Goal: Check status: Check status

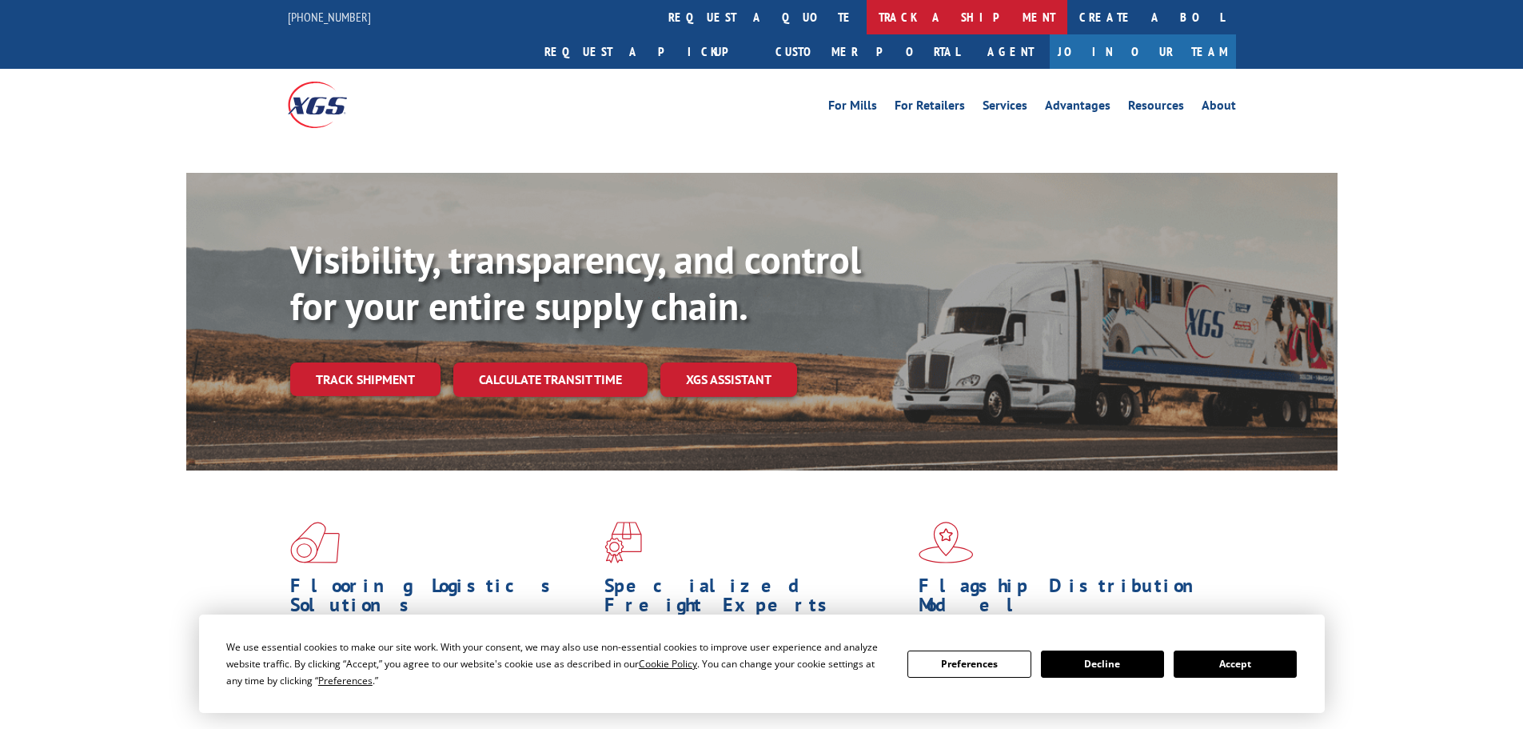
click at [867, 16] on link "track a shipment" at bounding box center [967, 17] width 201 height 34
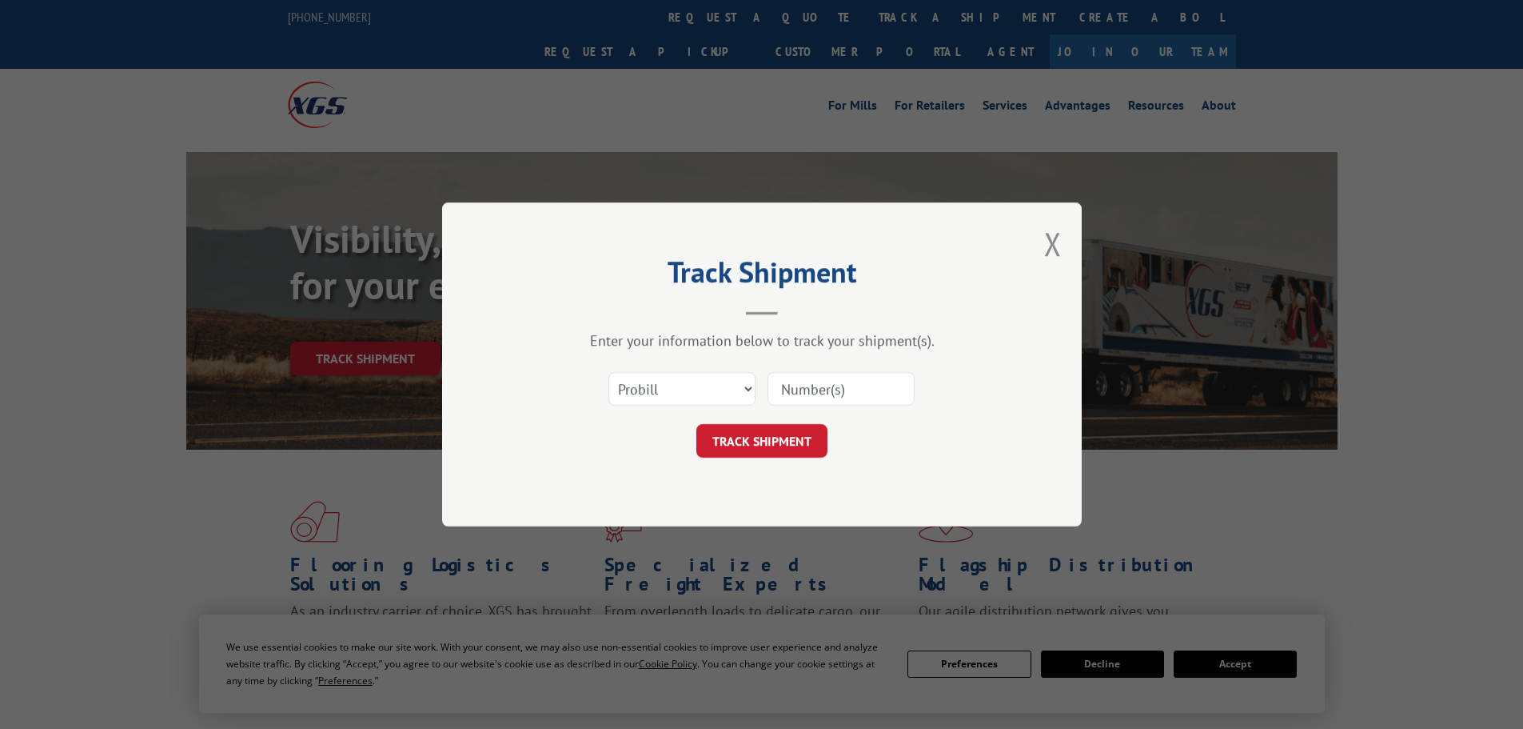
drag, startPoint x: 681, startPoint y: 391, endPoint x: 679, endPoint y: 381, distance: 9.9
click at [681, 391] on select "Select category... Probill BOL PO" at bounding box center [682, 389] width 147 height 34
select select "bol"
click at [609, 372] on select "Select category... Probill BOL PO" at bounding box center [682, 389] width 147 height 34
click at [796, 397] on input at bounding box center [841, 389] width 147 height 34
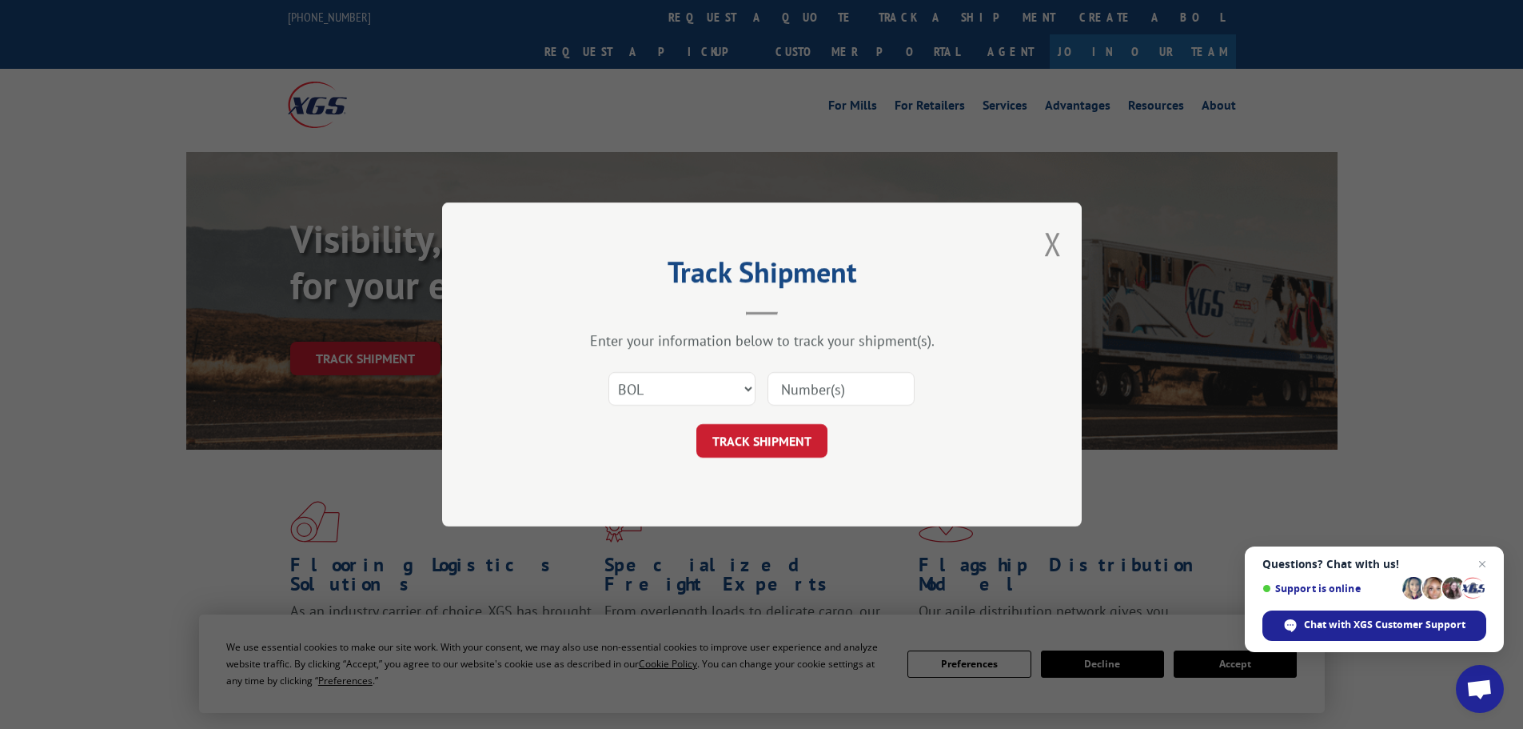
paste input "2403343"
type input "2403343"
click at [761, 439] on button "TRACK SHIPMENT" at bounding box center [762, 441] width 131 height 34
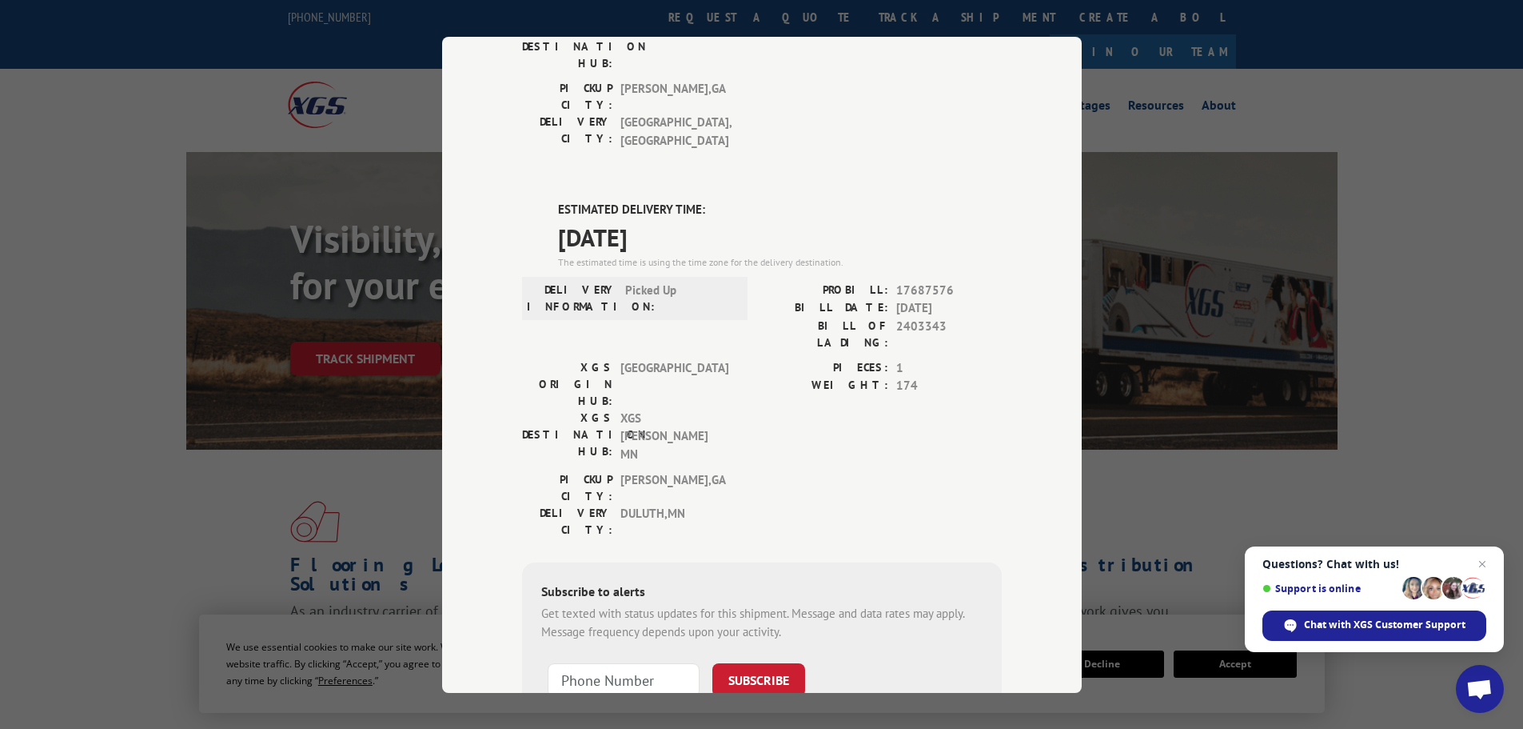
scroll to position [240, 0]
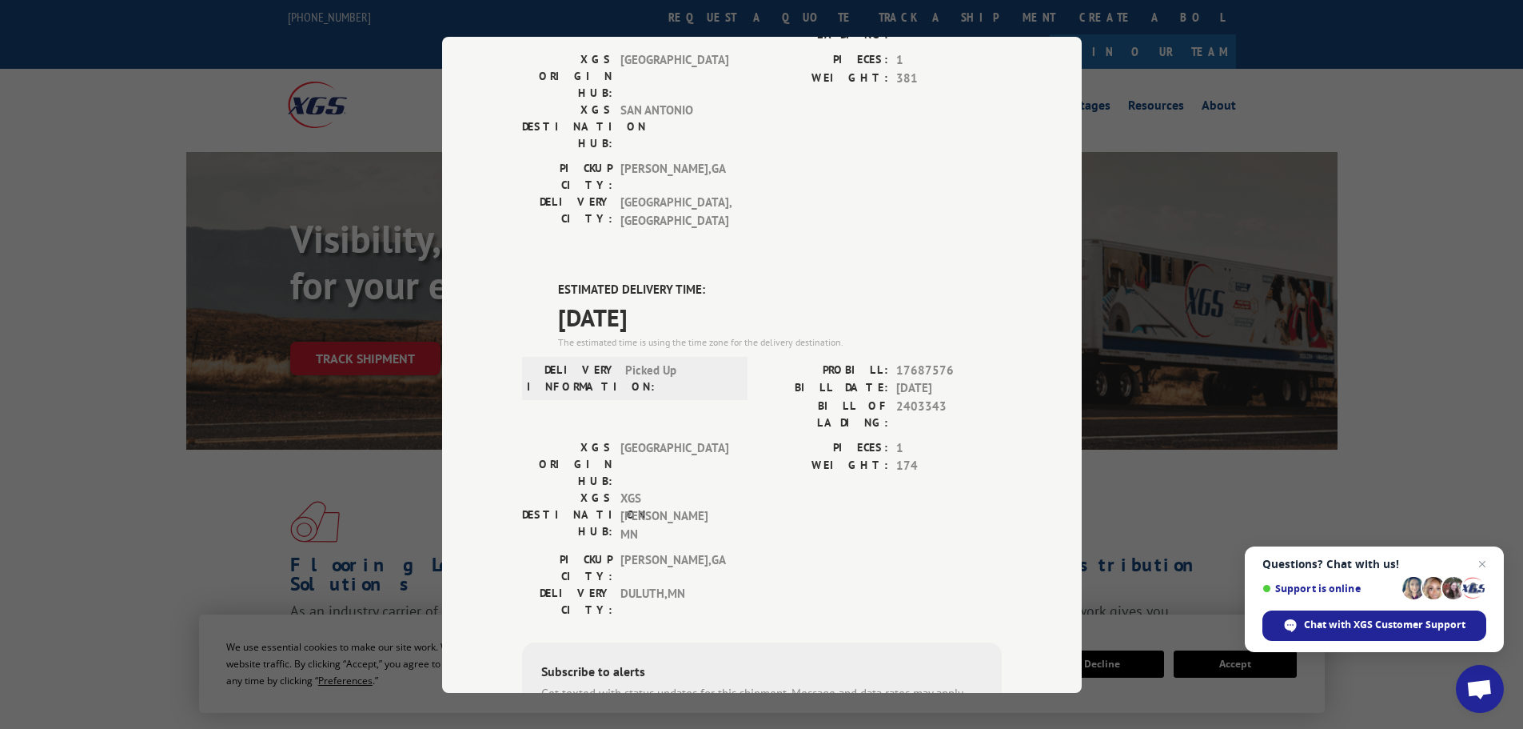
drag, startPoint x: 237, startPoint y: 508, endPoint x: 213, endPoint y: 39, distance: 469.2
click at [237, 507] on div "Track Shipment DELIVERED DELIVERY INFORMATION: PROBILL: 9336110 BILL DATE: [DAT…" at bounding box center [761, 364] width 1523 height 729
click at [212, 82] on div "Track Shipment DELIVERED DELIVERY INFORMATION: PROBILL: 9336110 BILL DATE: [DAT…" at bounding box center [761, 364] width 1523 height 729
